Goal: Entertainment & Leisure: Browse casually

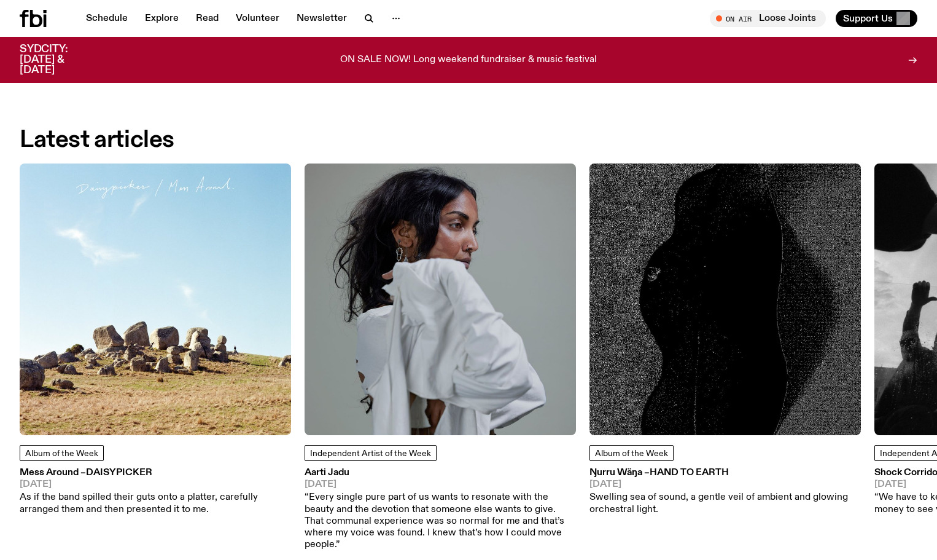
scroll to position [1526, 0]
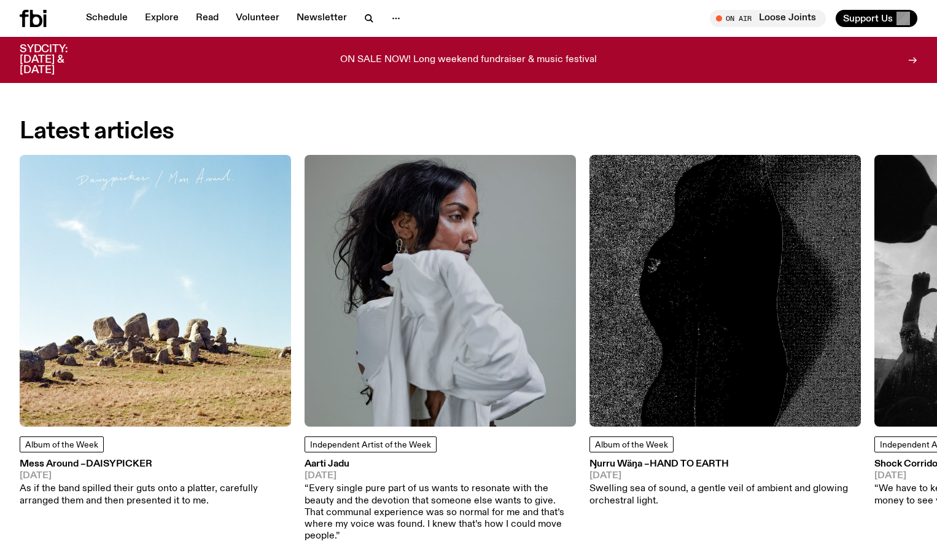
click at [239, 348] on img at bounding box center [155, 290] width 271 height 271
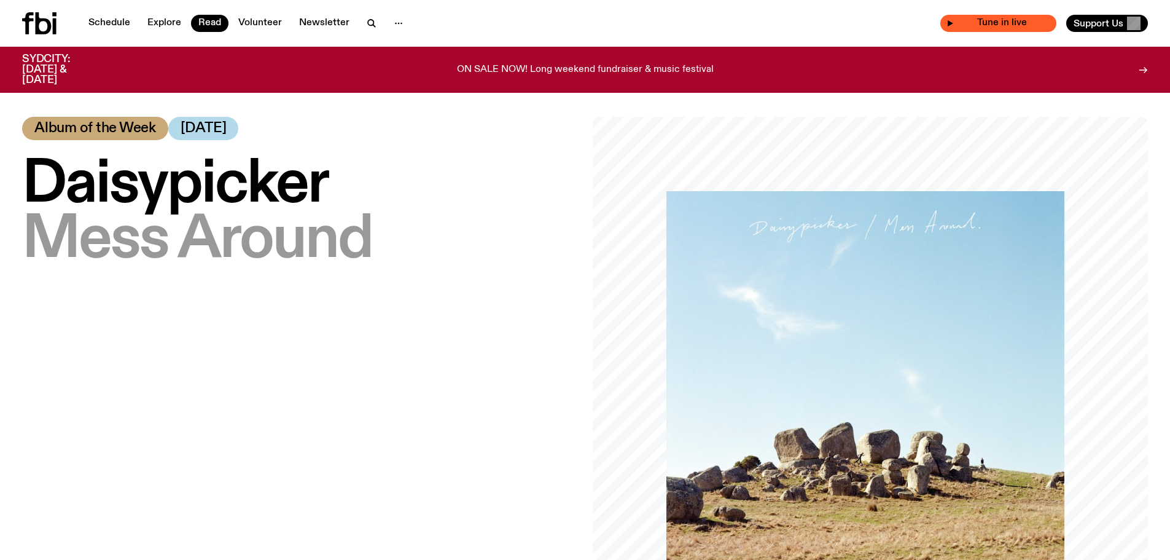
click at [937, 22] on span "Tune in live" at bounding box center [1002, 22] width 96 height 9
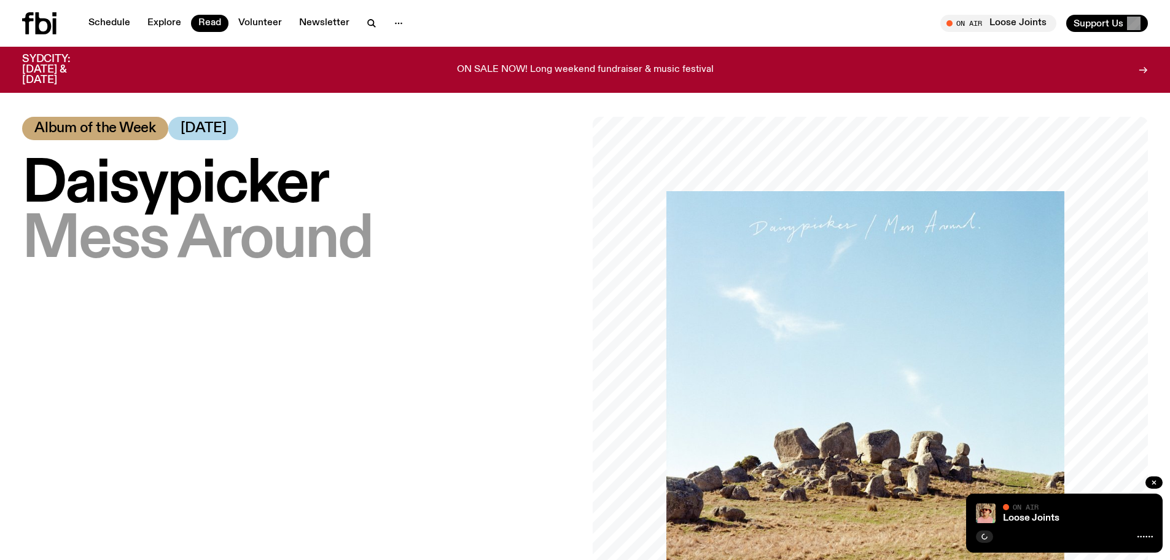
click at [937, 510] on span "On Air" at bounding box center [1026, 506] width 26 height 8
click at [96, 21] on link "Schedule" at bounding box center [109, 23] width 57 height 17
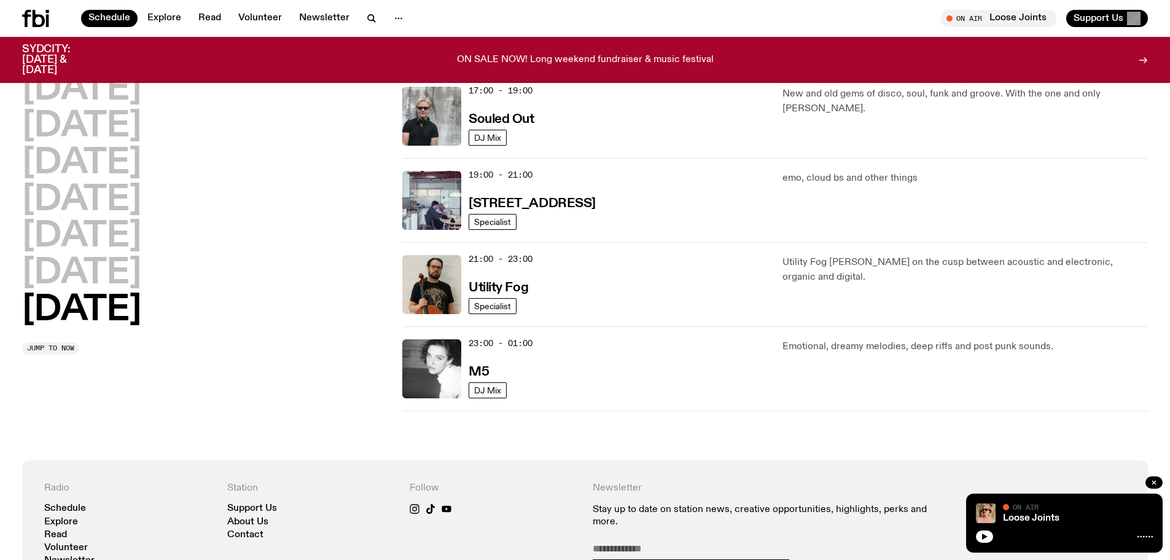
scroll to position [361, 0]
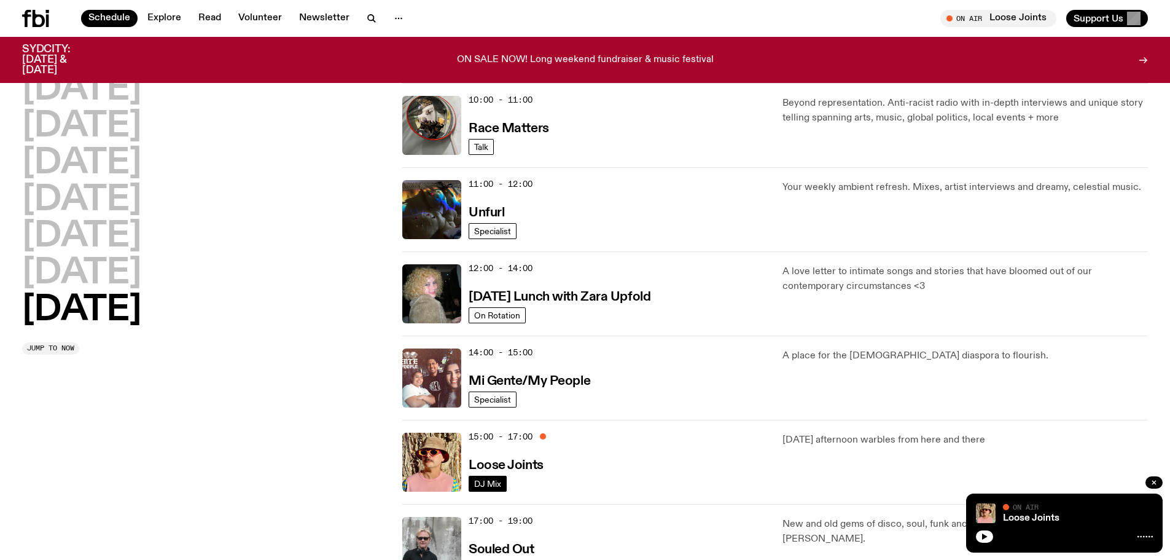
click at [484, 480] on span "DJ Mix" at bounding box center [487, 482] width 27 height 9
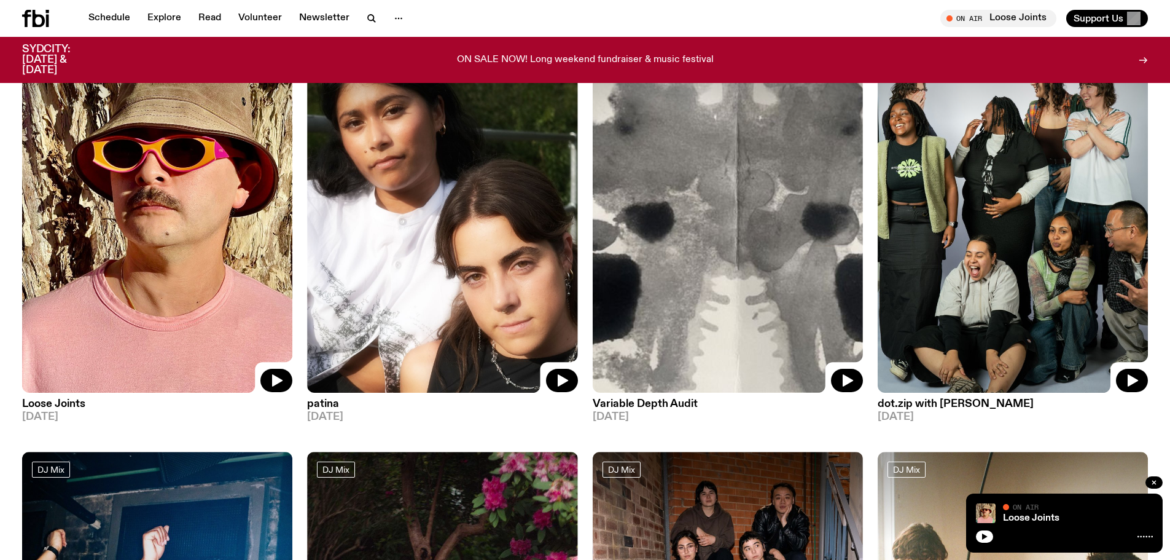
scroll to position [56, 0]
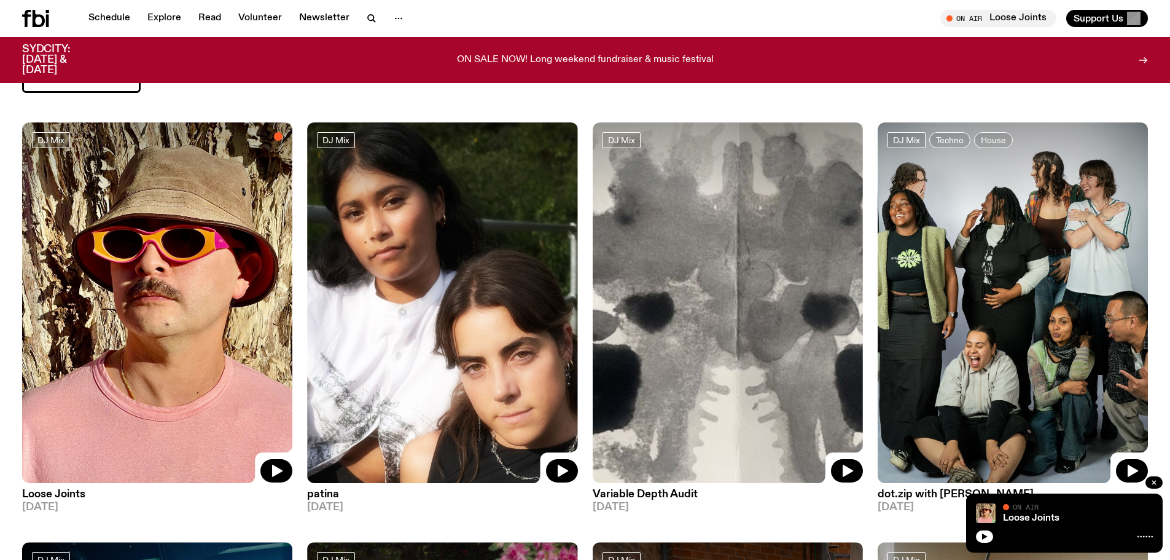
click at [41, 144] on span "DJ Mix" at bounding box center [50, 139] width 27 height 9
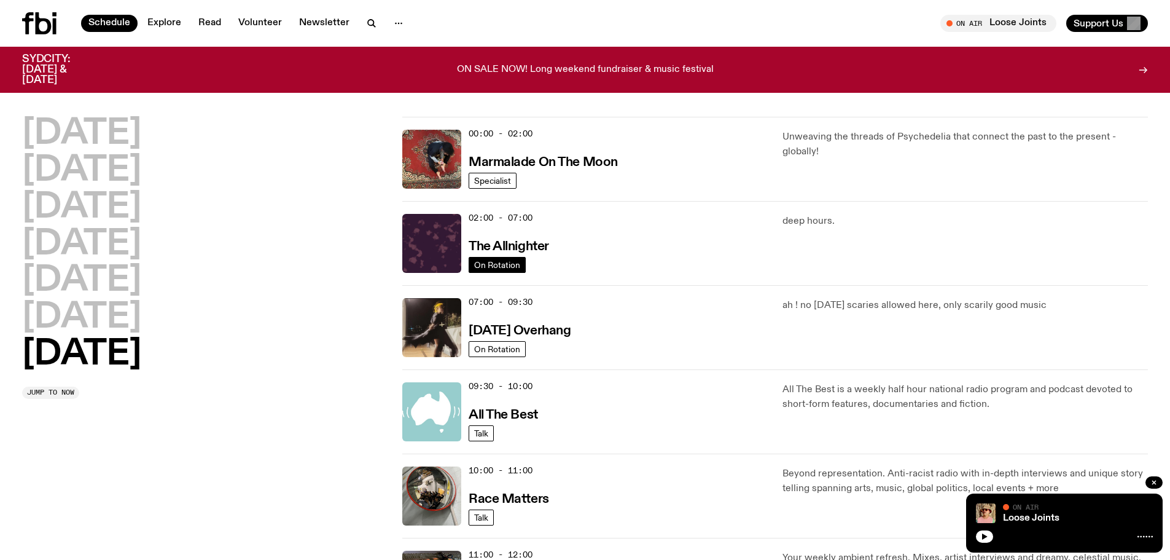
click at [496, 263] on span "On Rotation" at bounding box center [497, 264] width 46 height 9
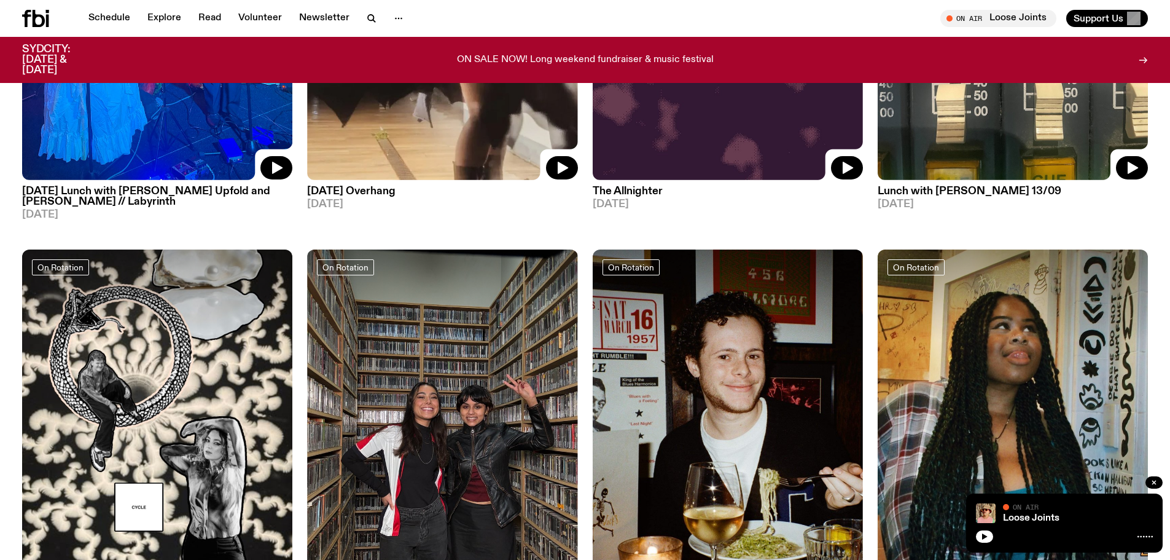
scroll to position [361, 0]
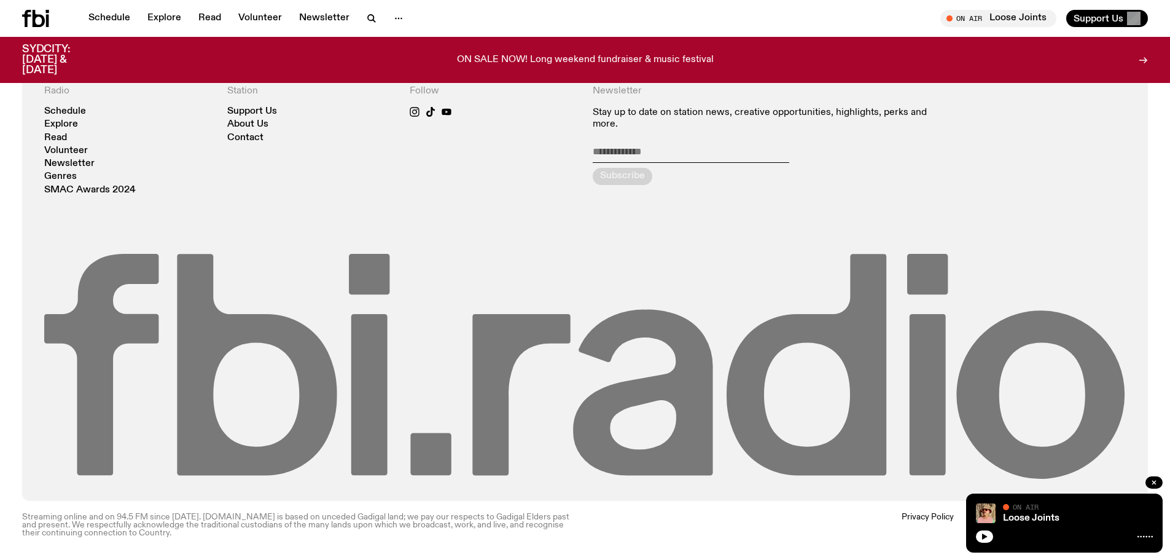
scroll to position [1198, 0]
